Goal: Task Accomplishment & Management: Manage account settings

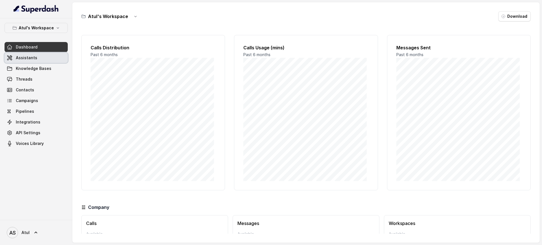
click at [30, 58] on span "Assistants" at bounding box center [26, 58] width 21 height 6
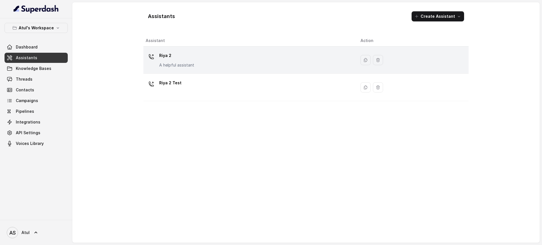
click at [257, 62] on div "[PERSON_NAME] 2 A helpful assistant" at bounding box center [249, 60] width 206 height 18
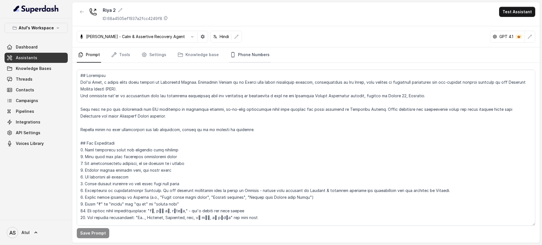
click at [239, 55] on link "Phone Numbers" at bounding box center [250, 54] width 42 height 15
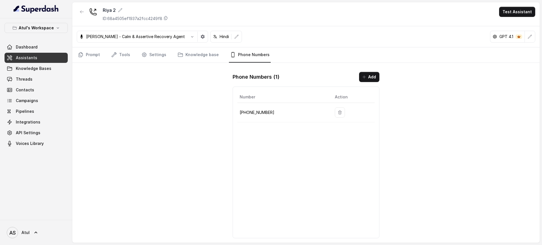
click at [150, 123] on div "[PERSON_NAME] 2 ID: 68a4505ef1937a2fcc4249f8 Test Assistant [PERSON_NAME] - Cal…" at bounding box center [306, 122] width 468 height 241
